Goal: Information Seeking & Learning: Learn about a topic

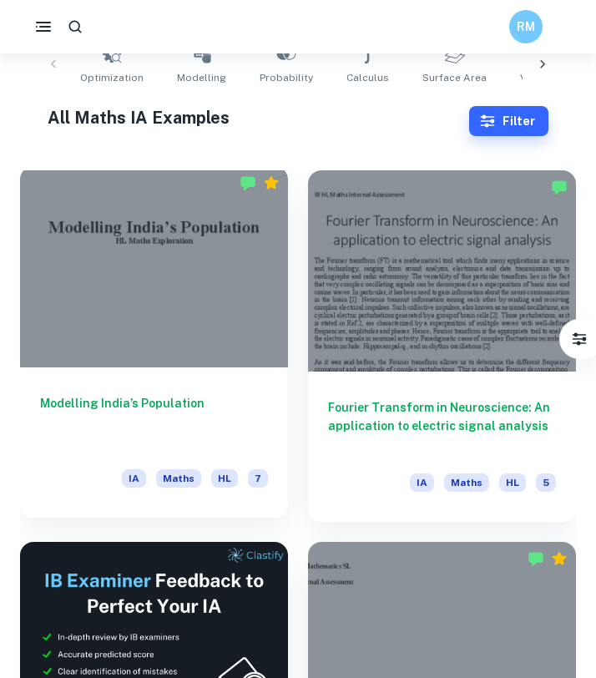
scroll to position [353, 0]
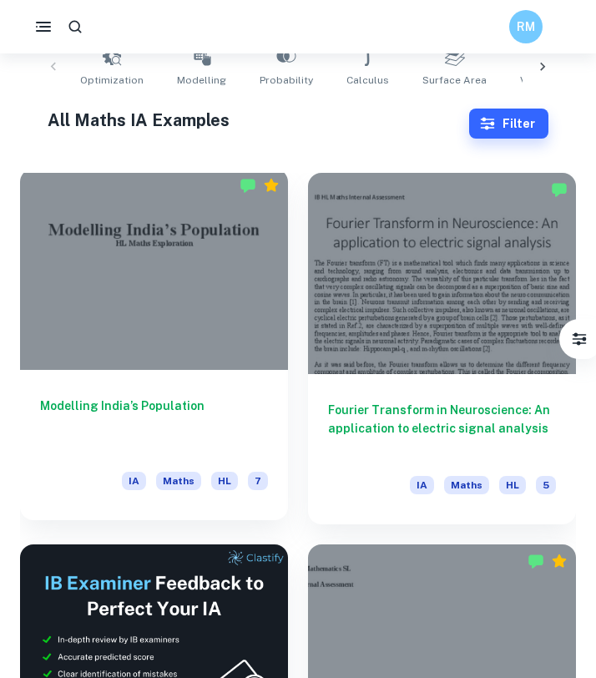
click at [174, 350] on div at bounding box center [154, 269] width 268 height 201
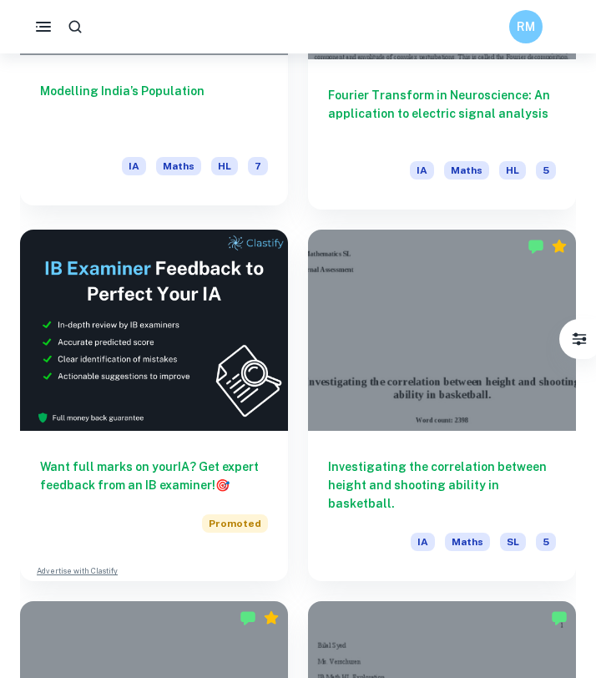
scroll to position [668, 0]
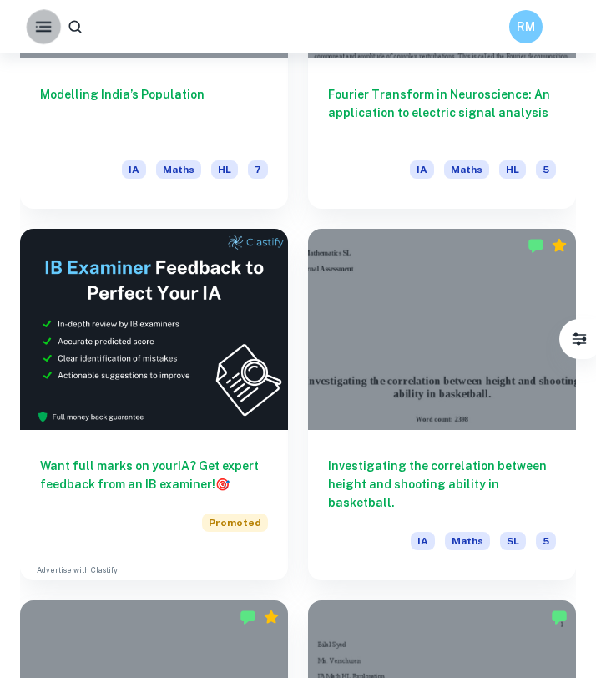
click at [30, 33] on button "button" at bounding box center [43, 26] width 34 height 34
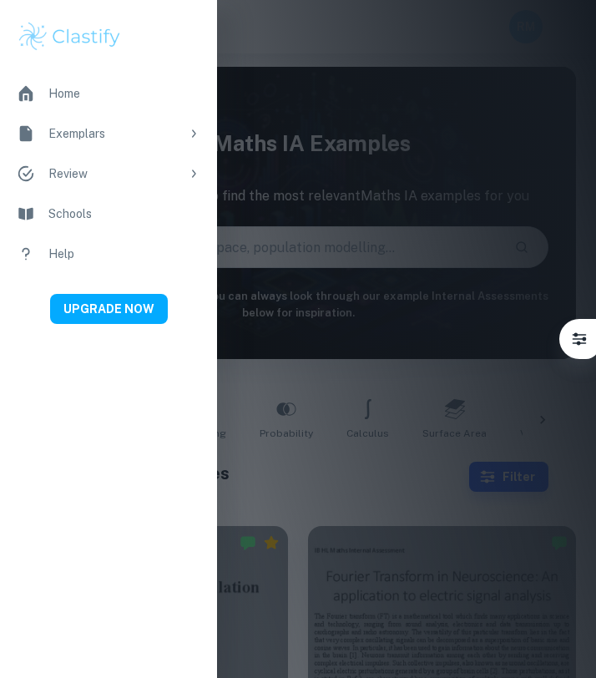
click at [318, 197] on div at bounding box center [298, 339] width 596 height 678
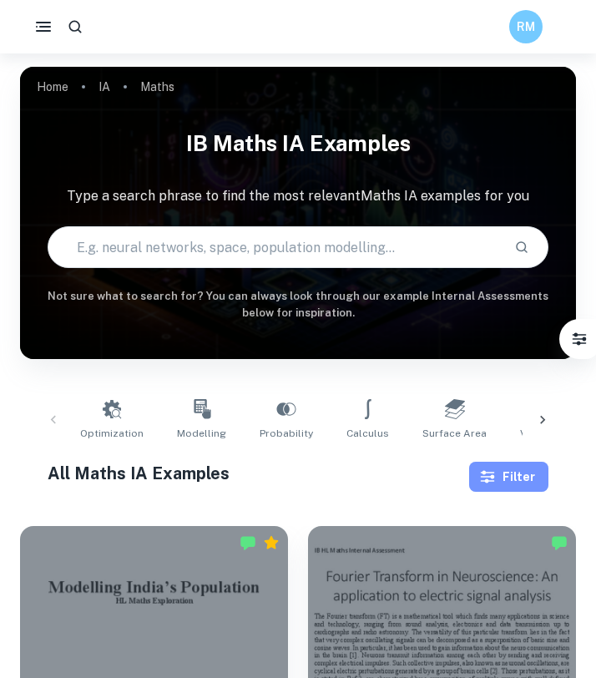
click at [513, 471] on button "Filter" at bounding box center [508, 476] width 79 height 30
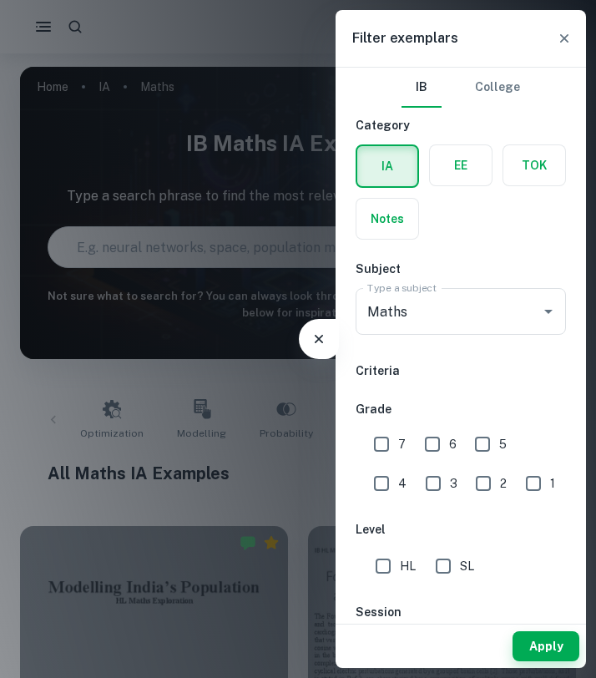
click at [475, 439] on input "5" at bounding box center [482, 443] width 33 height 33
checkbox input "true"
click at [502, 325] on input "Maths" at bounding box center [437, 311] width 149 height 32
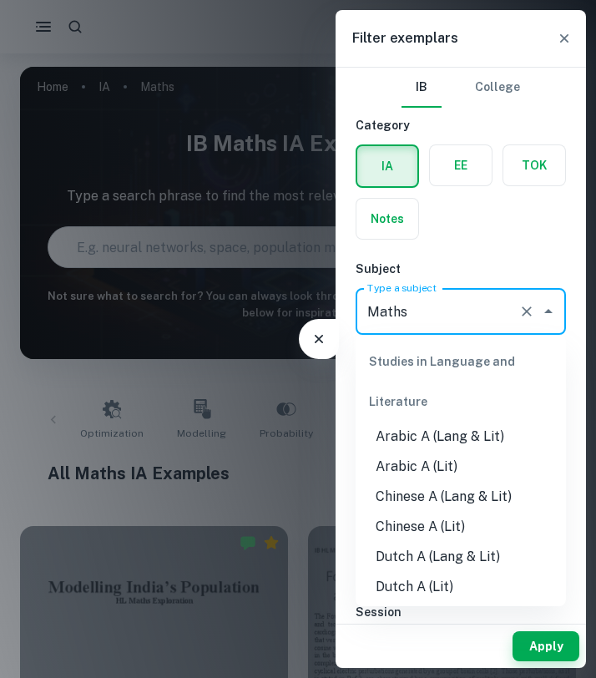
scroll to position [2049, 0]
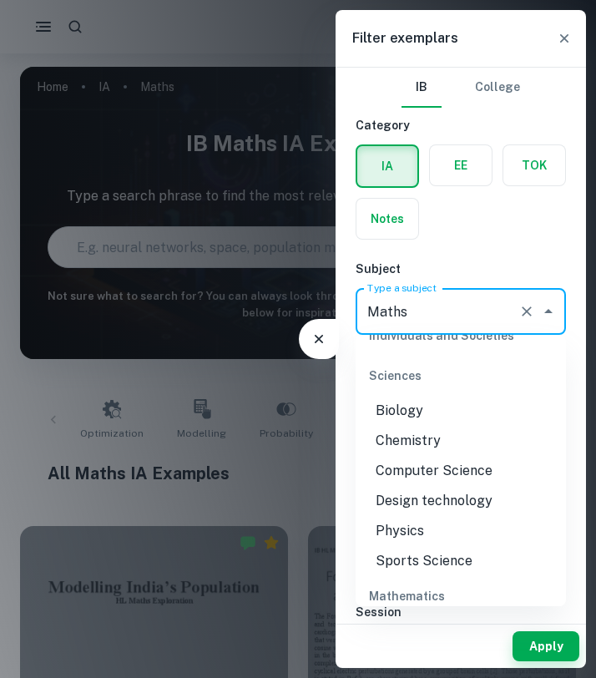
click at [521, 245] on div "IB College Category IA EE TOK Notes Subject Type a subject Maths Type a subject…" at bounding box center [460, 530] width 250 height 925
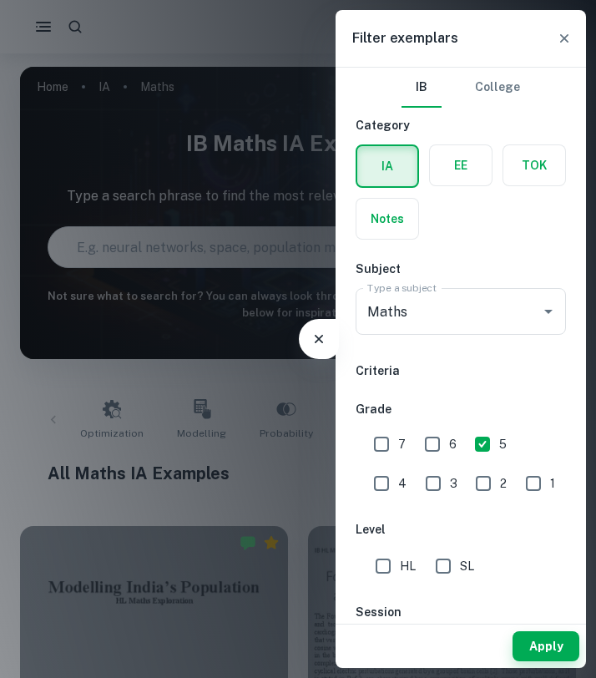
click at [442, 562] on input "SL" at bounding box center [442, 565] width 33 height 33
checkbox input "true"
click at [546, 639] on button "Apply" at bounding box center [545, 646] width 67 height 30
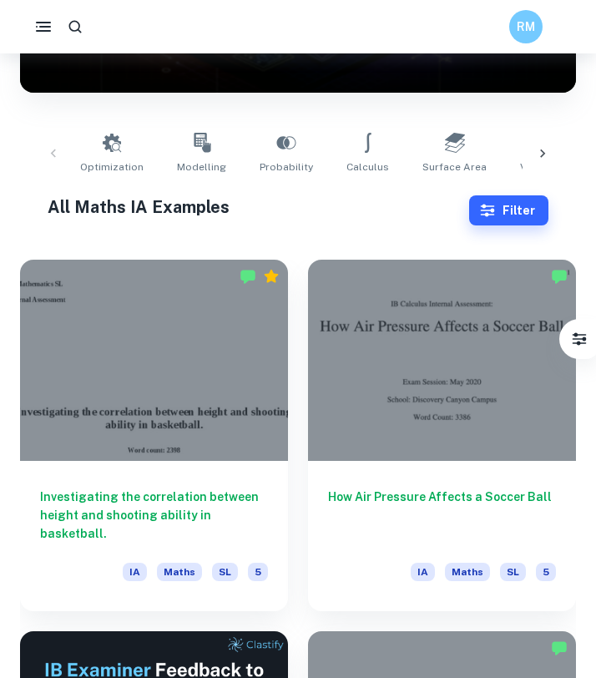
scroll to position [267, 0]
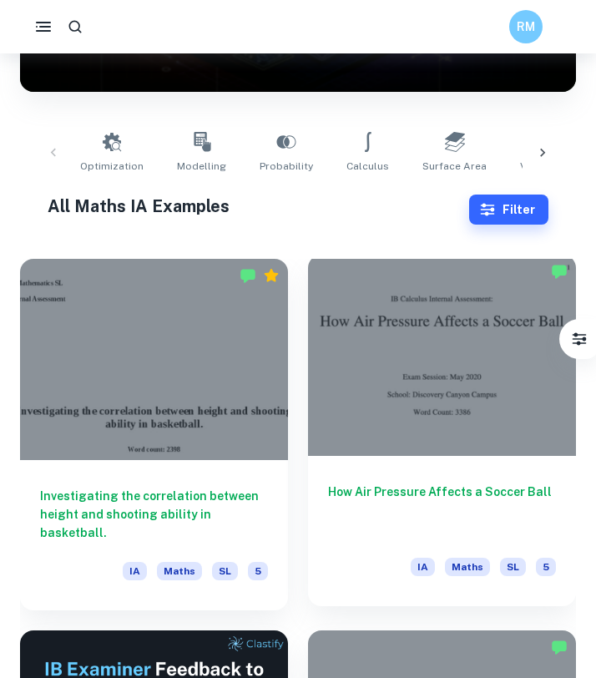
click at [489, 406] on div at bounding box center [442, 355] width 268 height 201
